Goal: Obtain resource: Download file/media

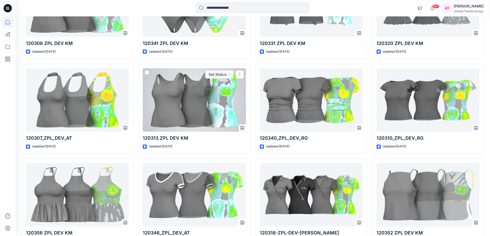
scroll to position [4123, 0]
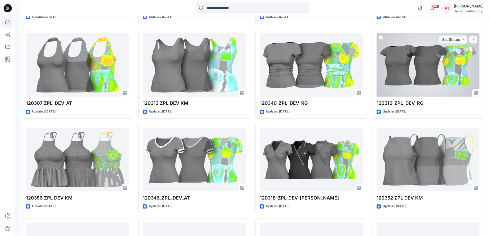
click at [404, 74] on div at bounding box center [427, 64] width 103 height 63
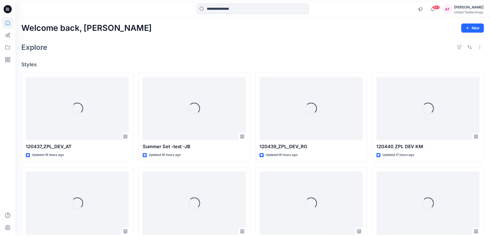
scroll to position [4123, 0]
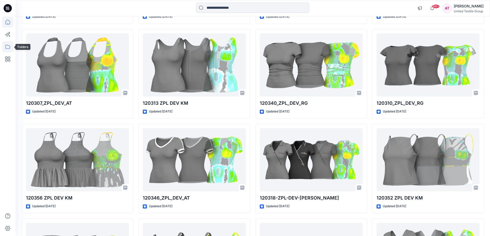
click at [10, 48] on icon at bounding box center [7, 47] width 5 height 4
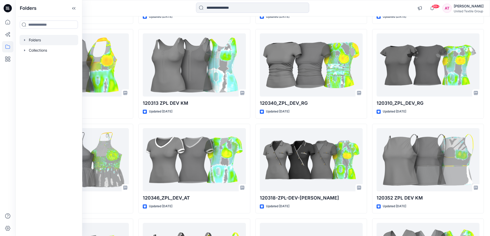
click at [47, 38] on div at bounding box center [49, 40] width 59 height 10
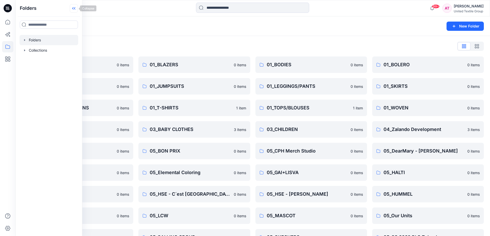
click at [72, 7] on icon at bounding box center [74, 8] width 8 height 8
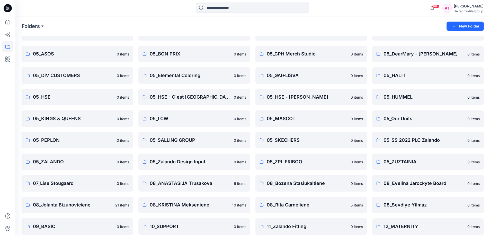
scroll to position [124, 0]
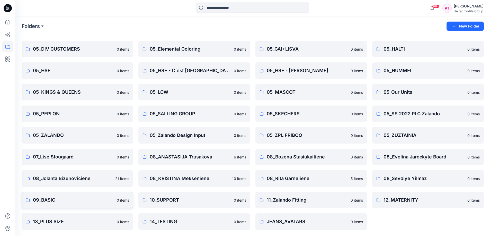
click at [96, 199] on p "09_BASIC" at bounding box center [73, 200] width 81 height 7
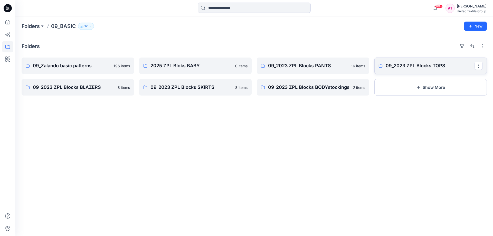
click at [397, 62] on p "09_2023 ZPL Blocks TOPS" at bounding box center [430, 65] width 89 height 7
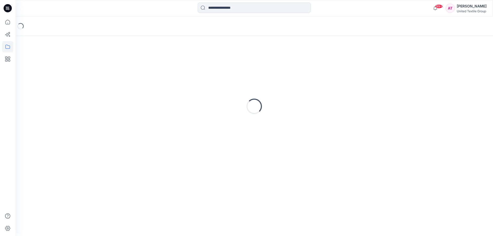
click at [397, 62] on div "Loading..." at bounding box center [255, 106] width 466 height 129
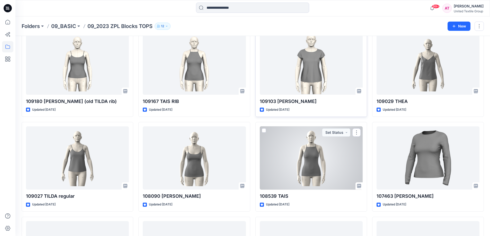
scroll to position [1186, 0]
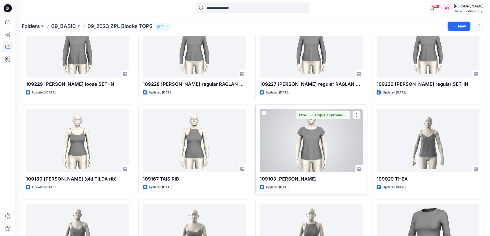
click at [298, 144] on div at bounding box center [311, 140] width 103 height 63
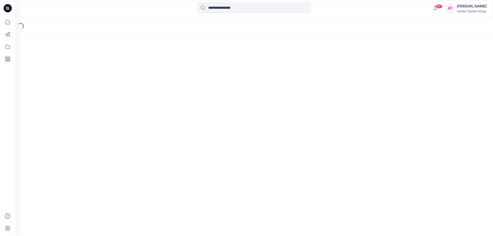
click at [298, 144] on div "Loading..." at bounding box center [254, 126] width 478 height 220
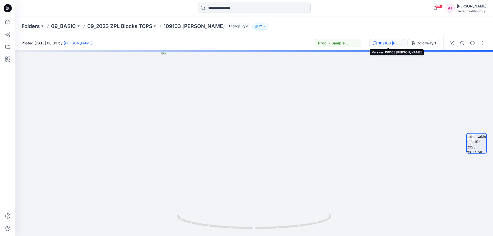
click at [392, 41] on div "109103 [PERSON_NAME]" at bounding box center [391, 43] width 24 height 6
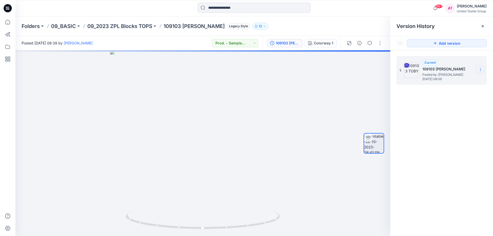
click at [481, 69] on icon at bounding box center [481, 70] width 4 height 4
click at [447, 81] on span "Download Source BW File" at bounding box center [454, 80] width 43 height 6
